Goal: Transaction & Acquisition: Purchase product/service

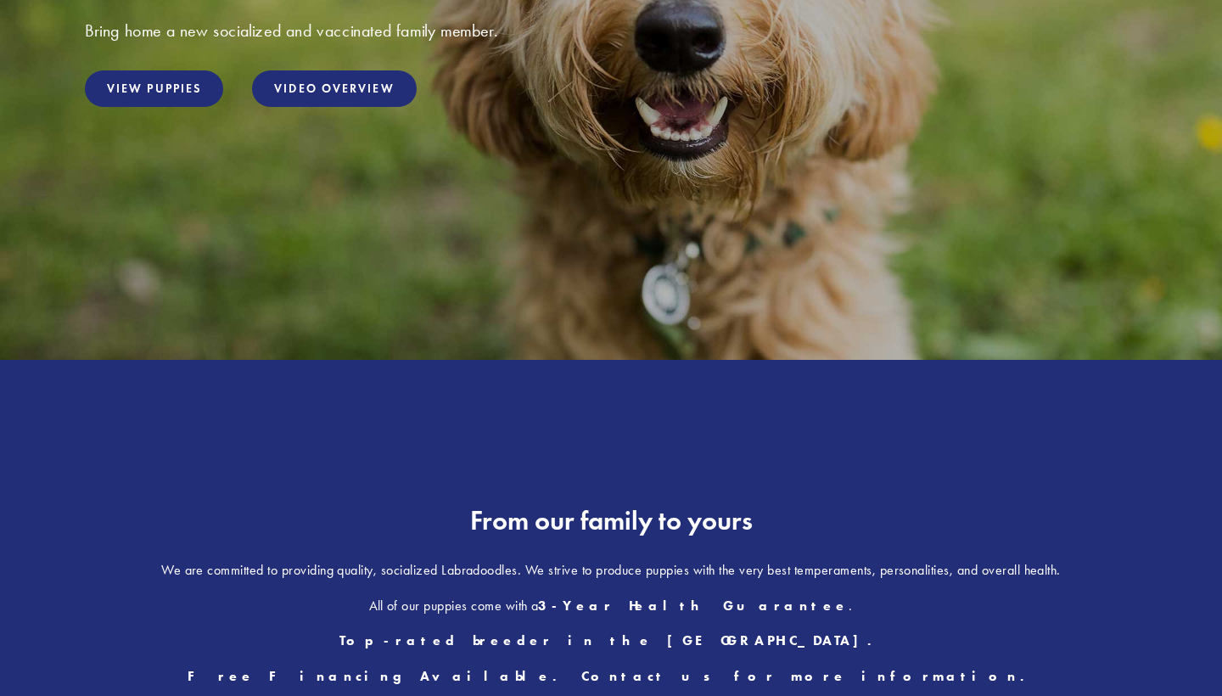
scroll to position [440, 0]
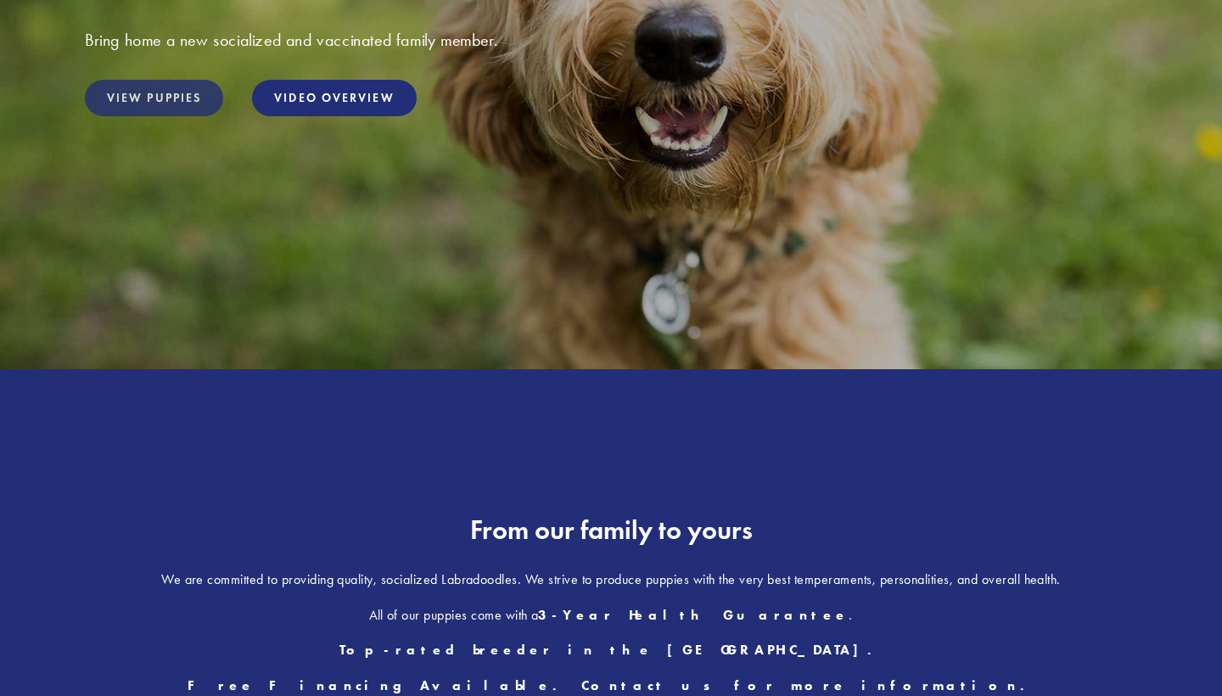
click at [144, 96] on link "View Puppies" at bounding box center [154, 98] width 138 height 36
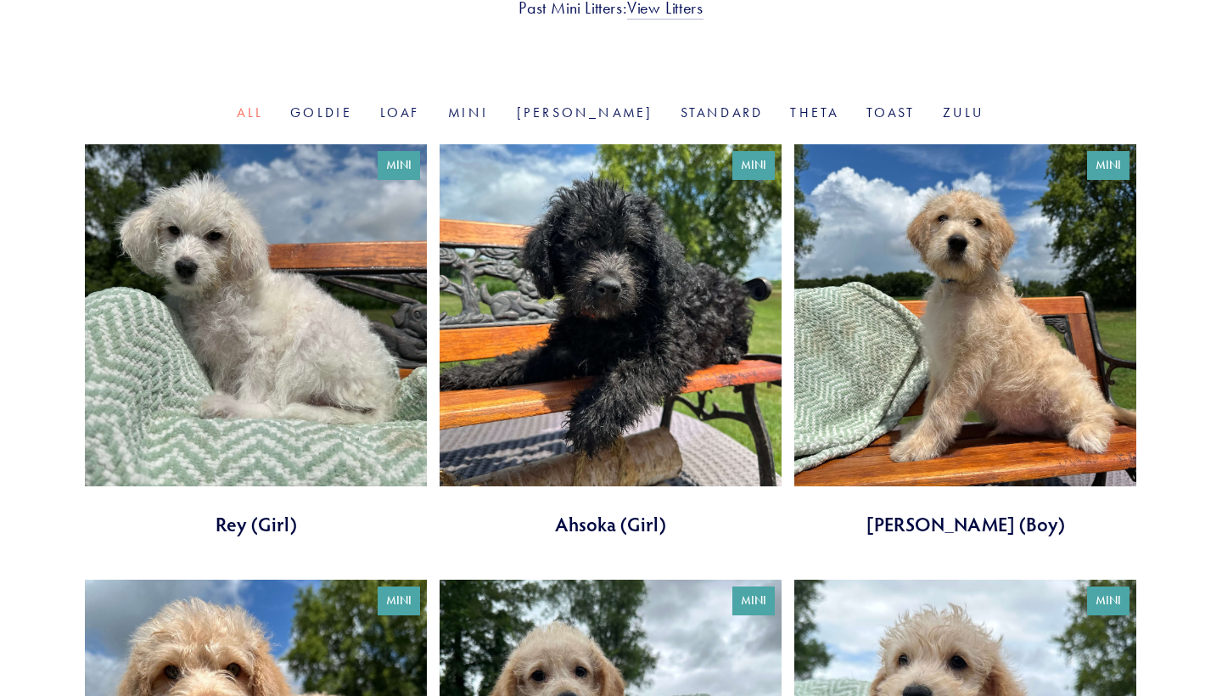
scroll to position [519, 0]
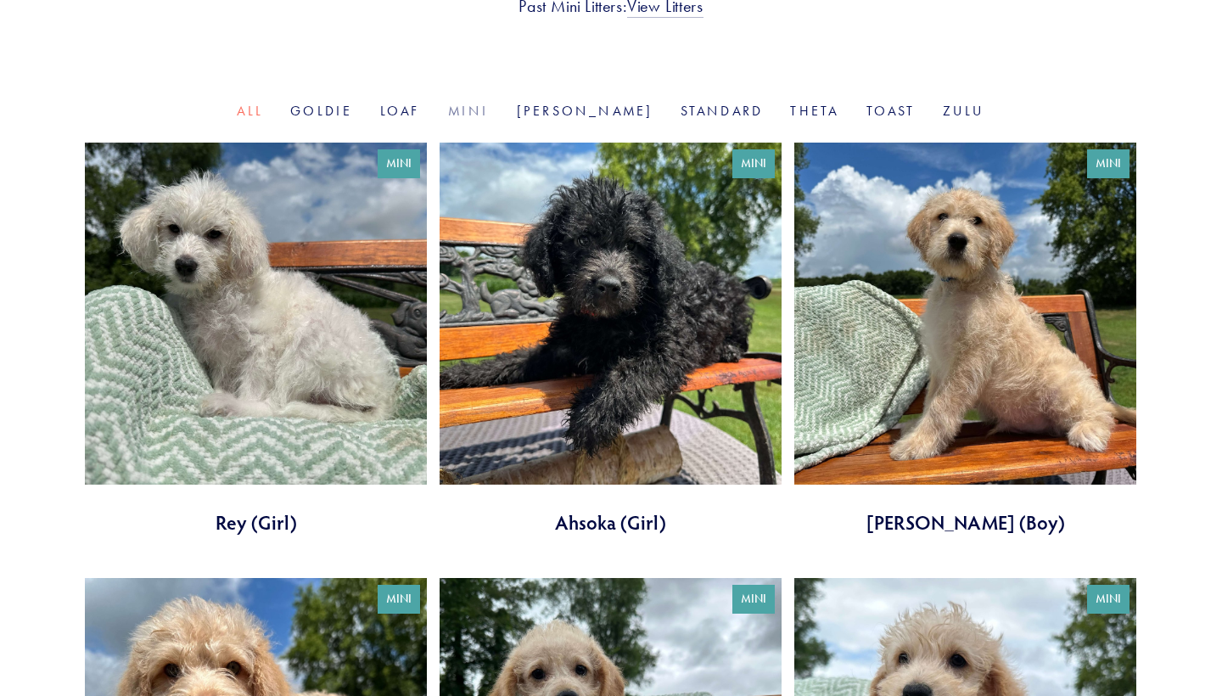
click at [490, 114] on link "Mini" at bounding box center [469, 111] width 42 height 16
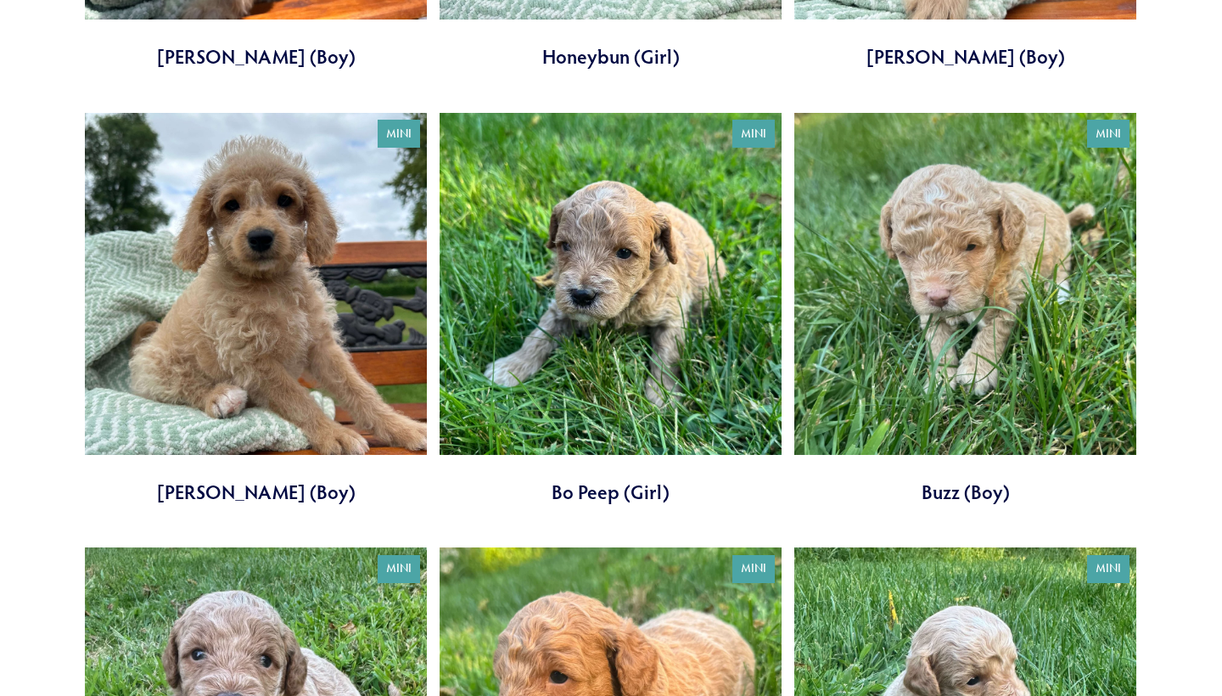
scroll to position [1422, 0]
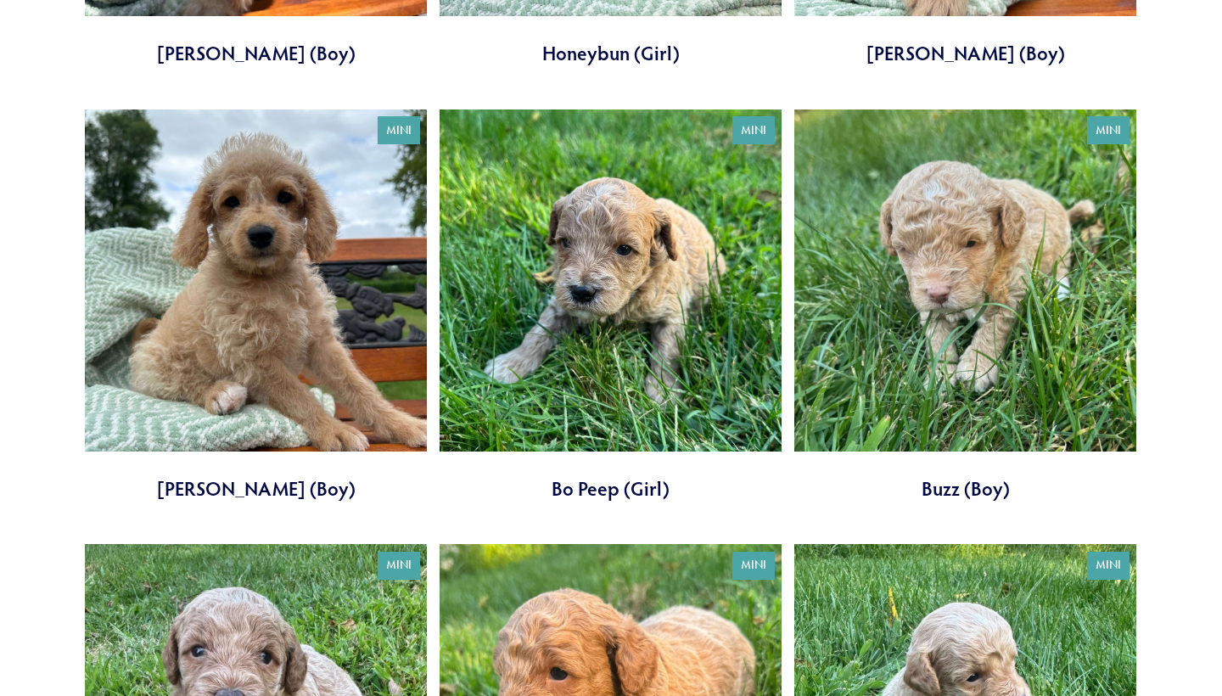
click at [913, 274] on link at bounding box center [965, 305] width 342 height 393
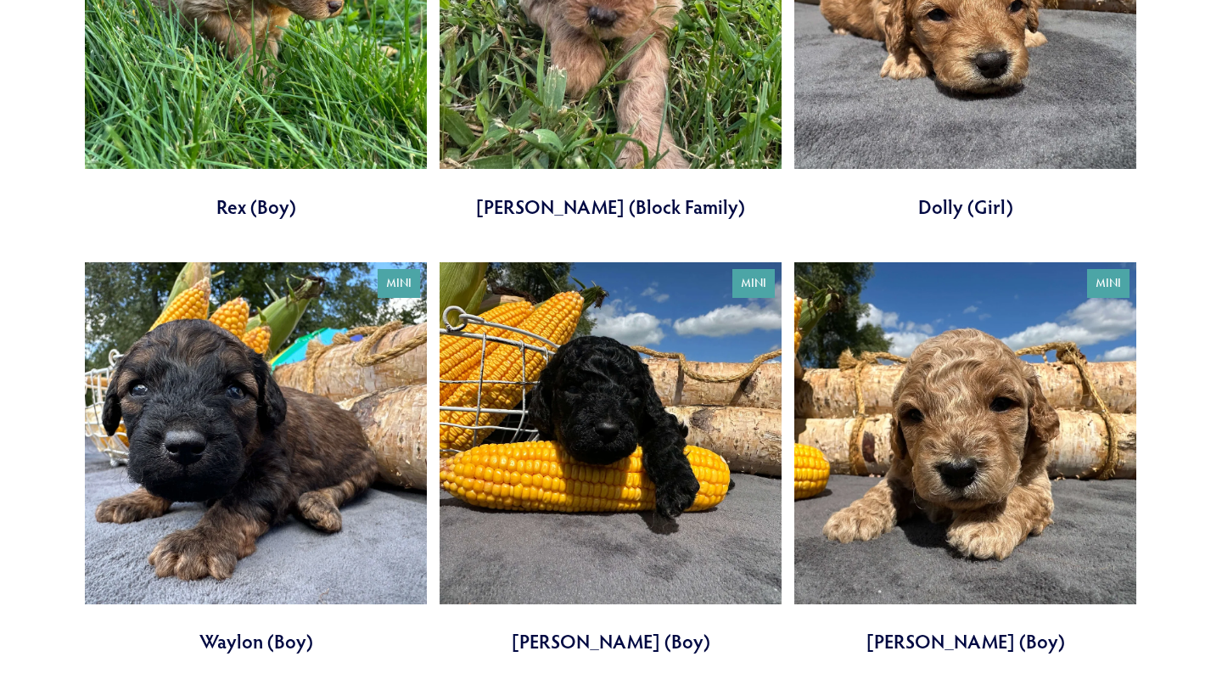
scroll to position [2584, 0]
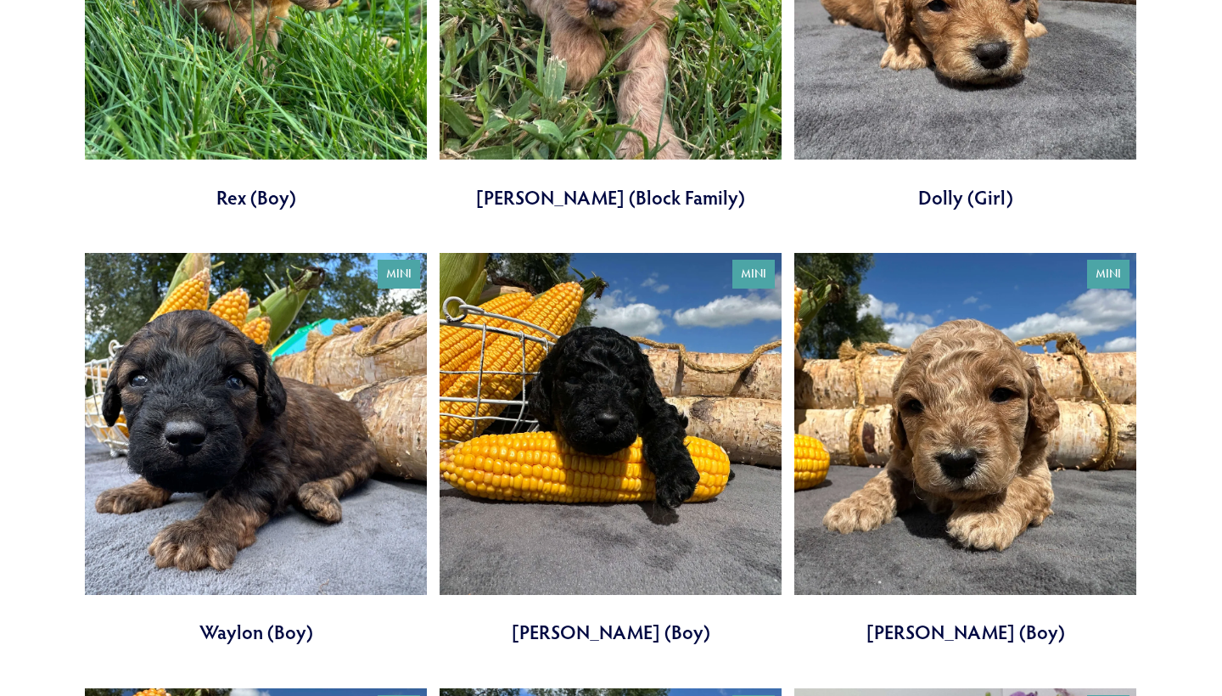
click at [949, 100] on link at bounding box center [965, 14] width 342 height 393
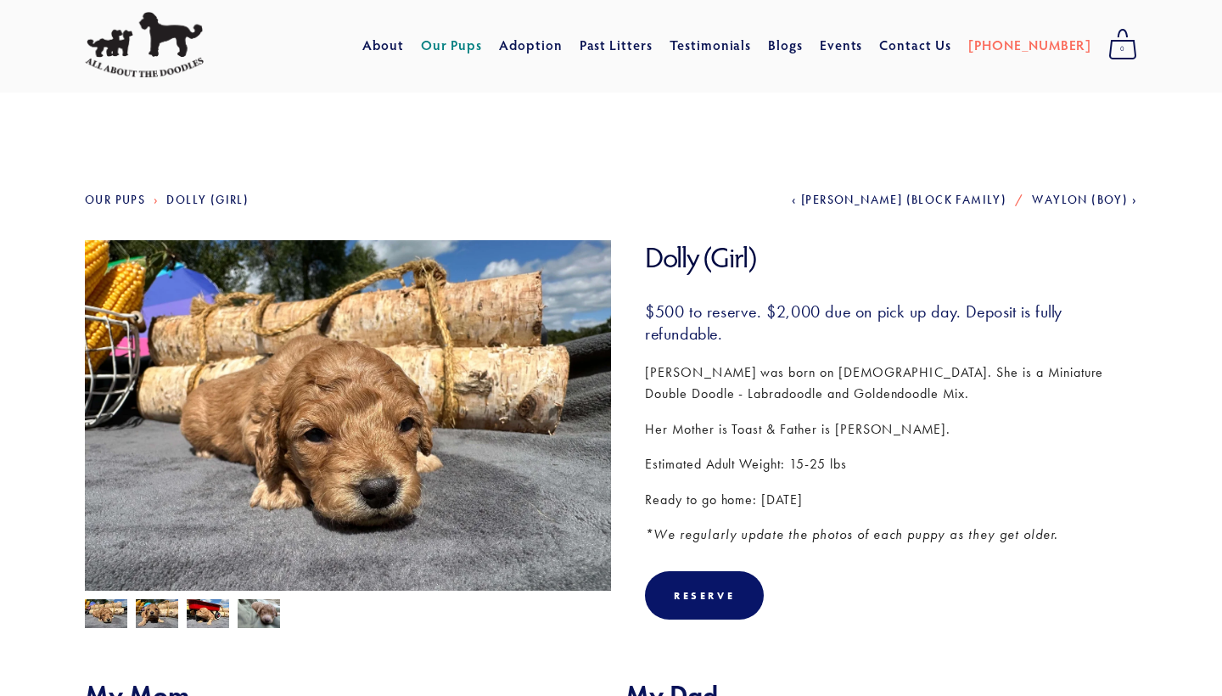
scroll to position [52, 0]
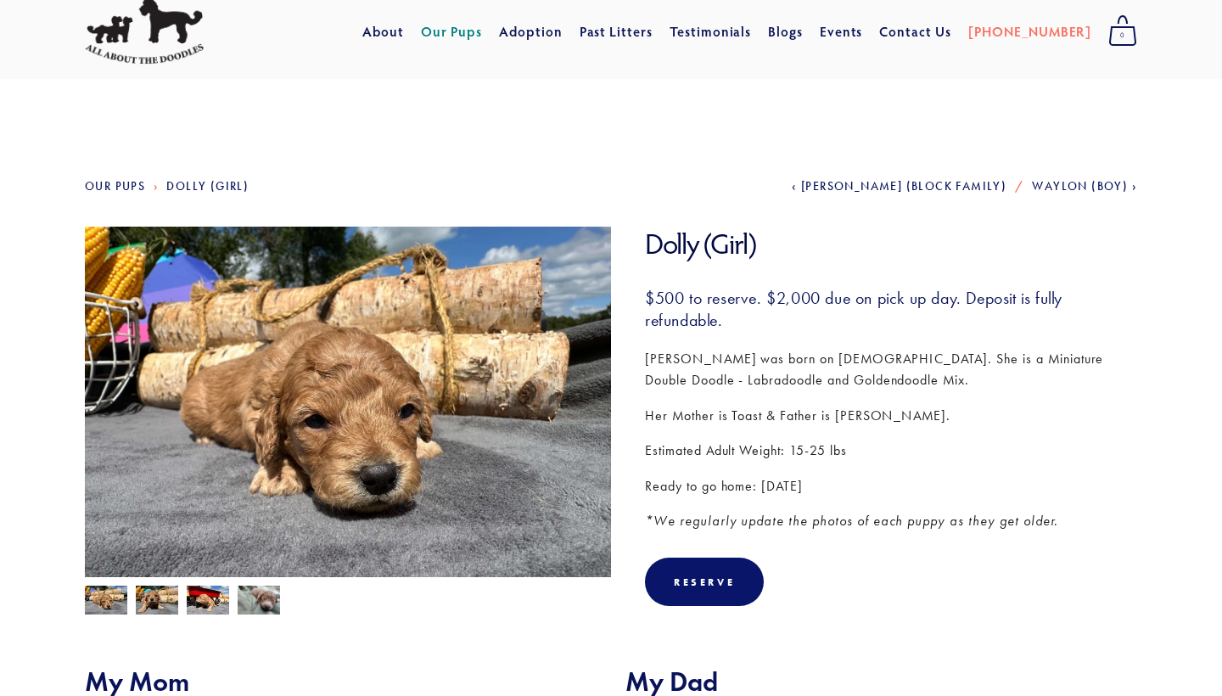
click at [256, 611] on img at bounding box center [259, 600] width 42 height 32
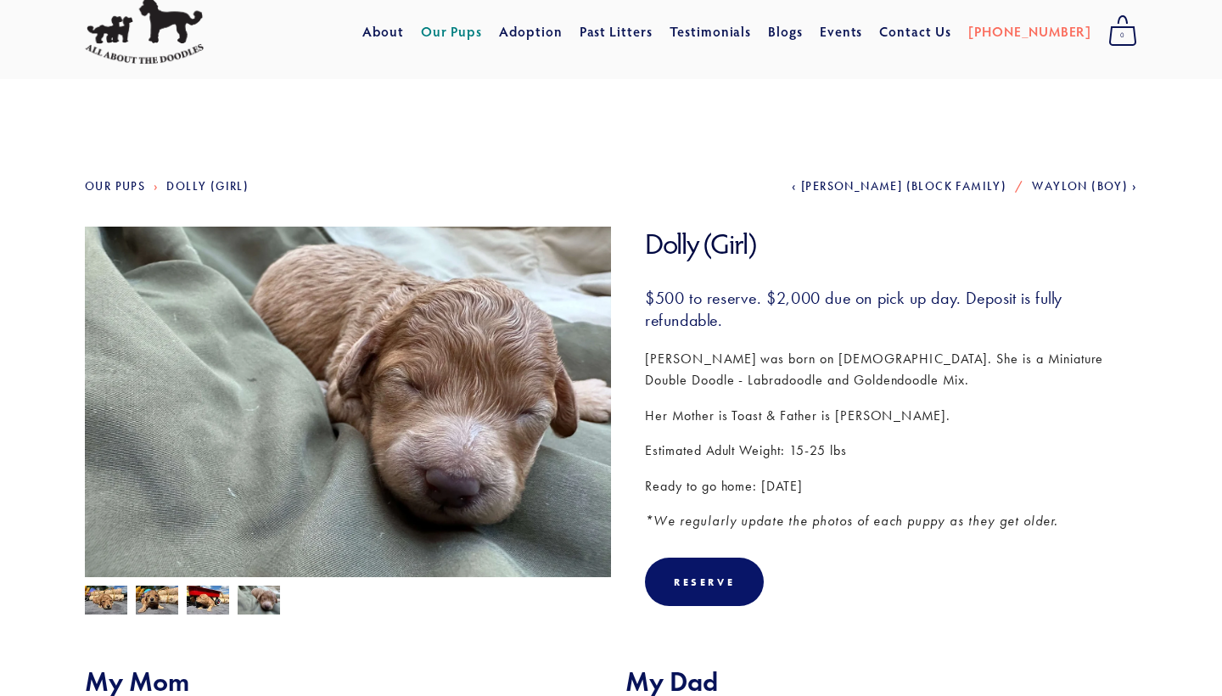
click at [208, 600] on img at bounding box center [208, 602] width 42 height 32
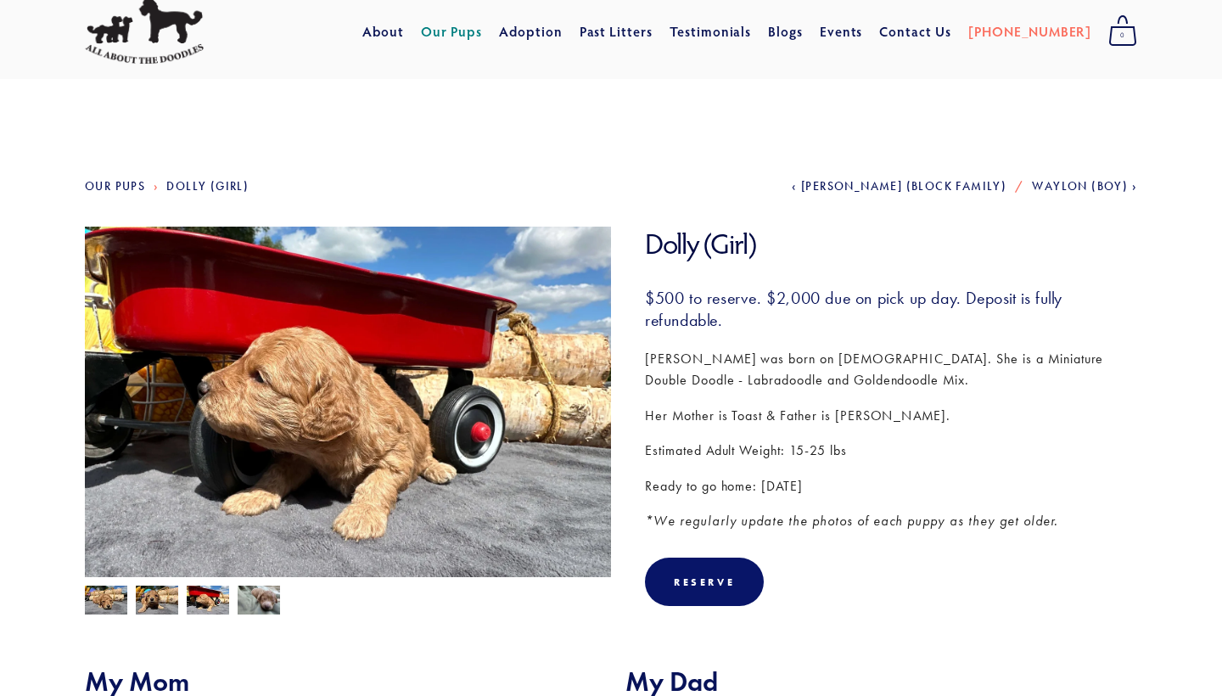
click at [160, 591] on img at bounding box center [157, 602] width 42 height 32
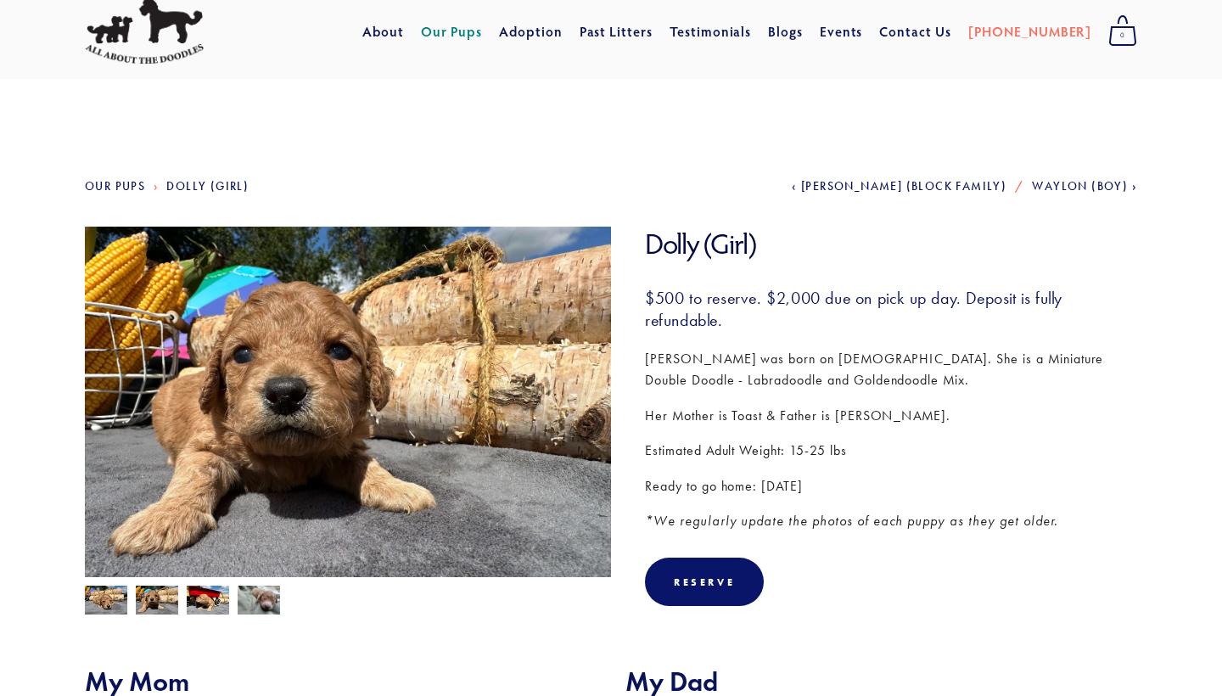
click at [98, 603] on img at bounding box center [106, 600] width 42 height 32
